Goal: Task Accomplishment & Management: Use online tool/utility

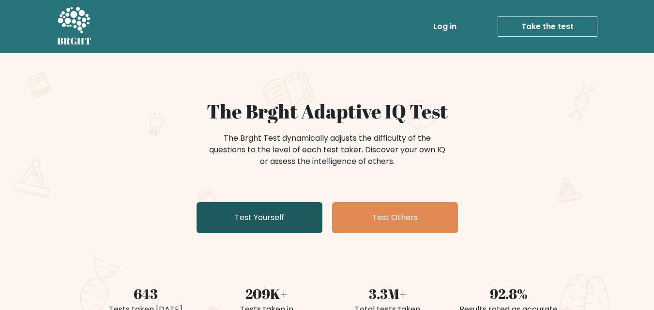
click at [267, 223] on link "Test Yourself" at bounding box center [260, 217] width 126 height 31
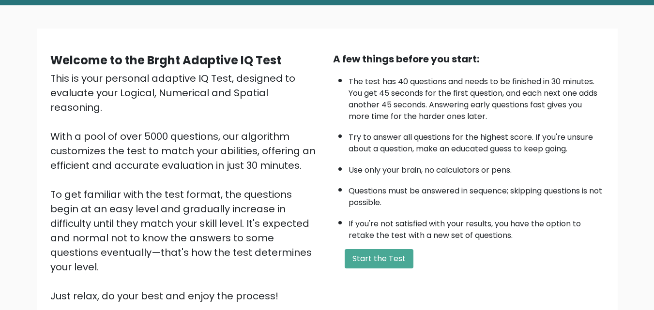
scroll to position [48, 0]
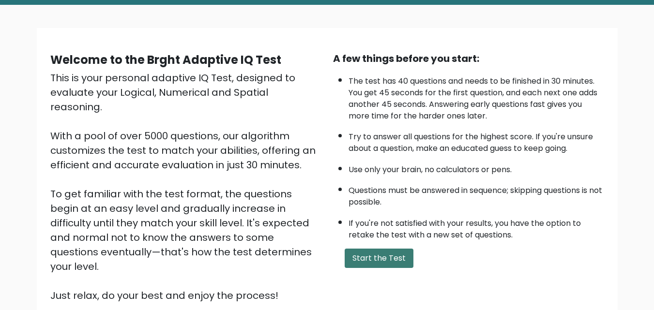
click at [383, 258] on button "Start the Test" at bounding box center [379, 258] width 69 height 19
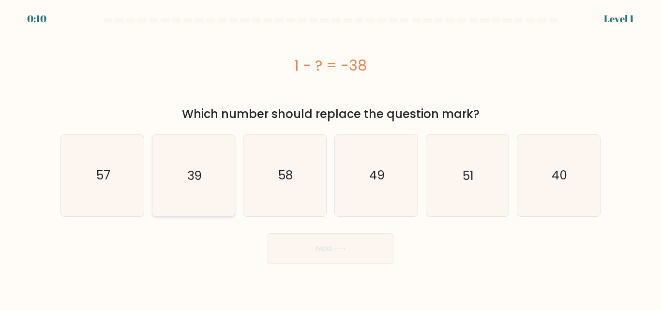
drag, startPoint x: 220, startPoint y: 166, endPoint x: 229, endPoint y: 173, distance: 11.3
click at [220, 166] on icon "39" at bounding box center [193, 175] width 81 height 81
click at [331, 158] on input "b. 39" at bounding box center [331, 156] width 0 height 2
radio input "true"
click at [319, 243] on button "Next" at bounding box center [331, 248] width 126 height 31
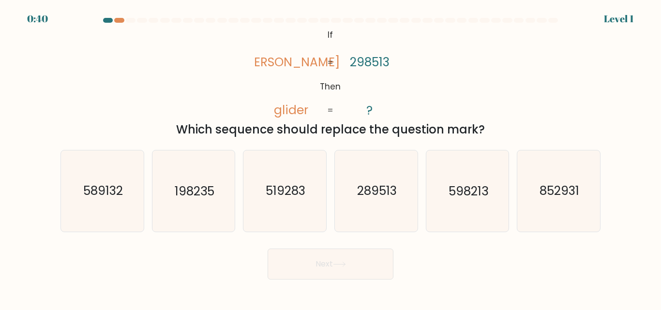
click at [108, 19] on div at bounding box center [108, 20] width 10 height 5
click at [116, 19] on div at bounding box center [119, 20] width 10 height 5
click at [117, 19] on div at bounding box center [119, 20] width 10 height 5
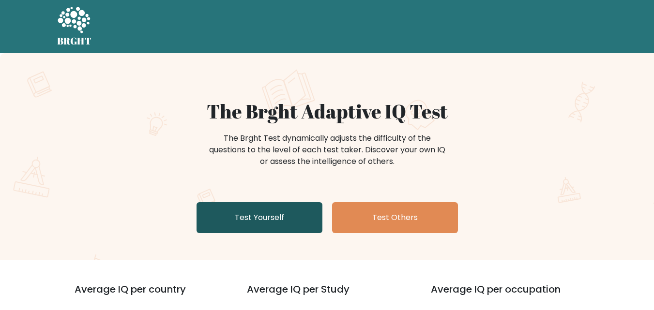
click at [266, 221] on link "Test Yourself" at bounding box center [260, 217] width 126 height 31
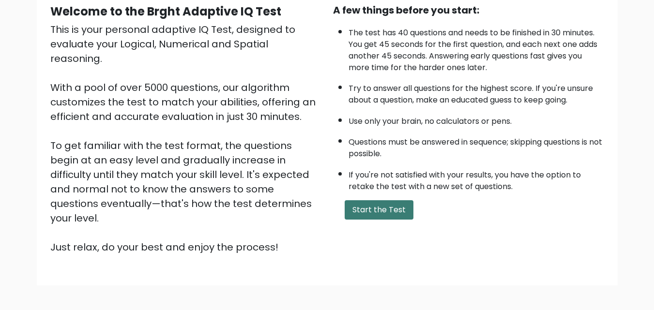
click at [378, 213] on button "Start the Test" at bounding box center [379, 209] width 69 height 19
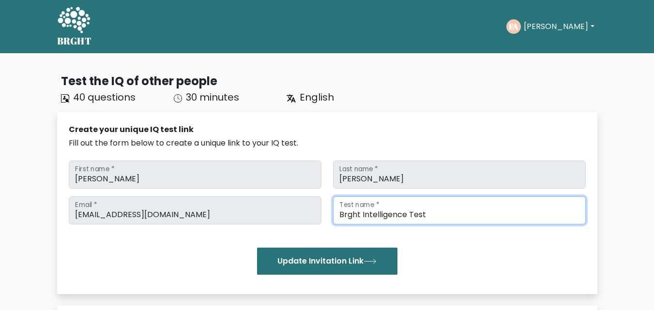
click at [404, 212] on input "Brght Intelligence Test" at bounding box center [459, 211] width 253 height 28
click at [431, 214] on input "Brght Intelligence Test" at bounding box center [459, 211] width 253 height 28
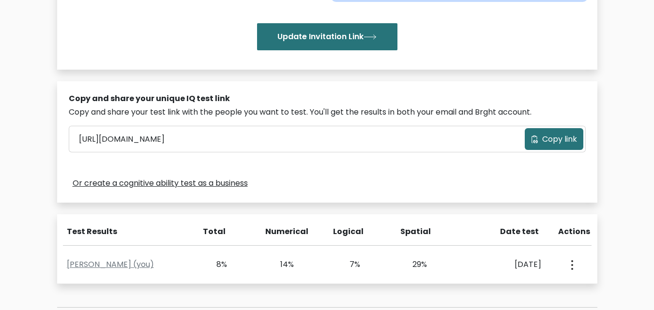
scroll to position [242, 0]
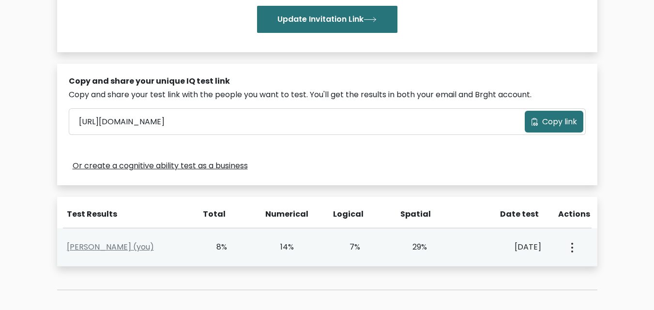
drag, startPoint x: 362, startPoint y: 249, endPoint x: 351, endPoint y: 249, distance: 11.1
click at [351, 248] on div "7%" at bounding box center [360, 248] width 67 height 12
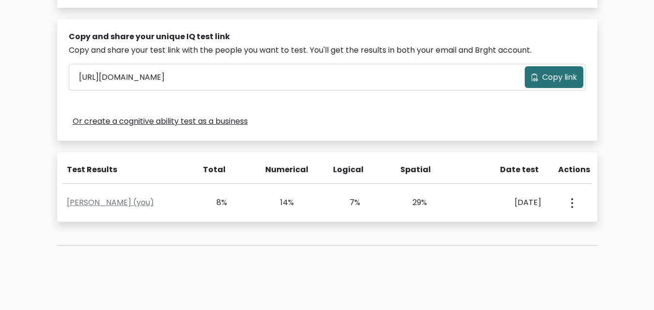
scroll to position [291, 0]
